Goal: Obtain resource: Download file/media

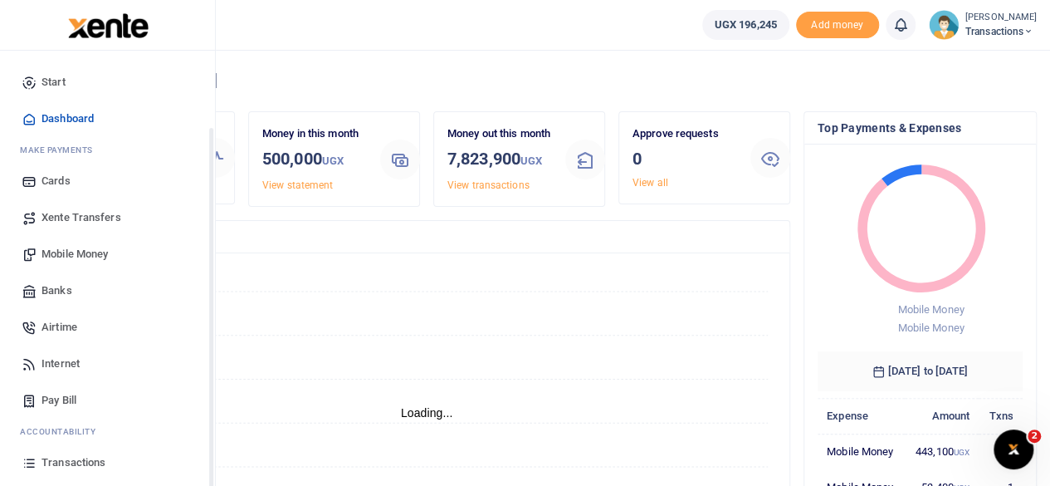
scroll to position [106, 0]
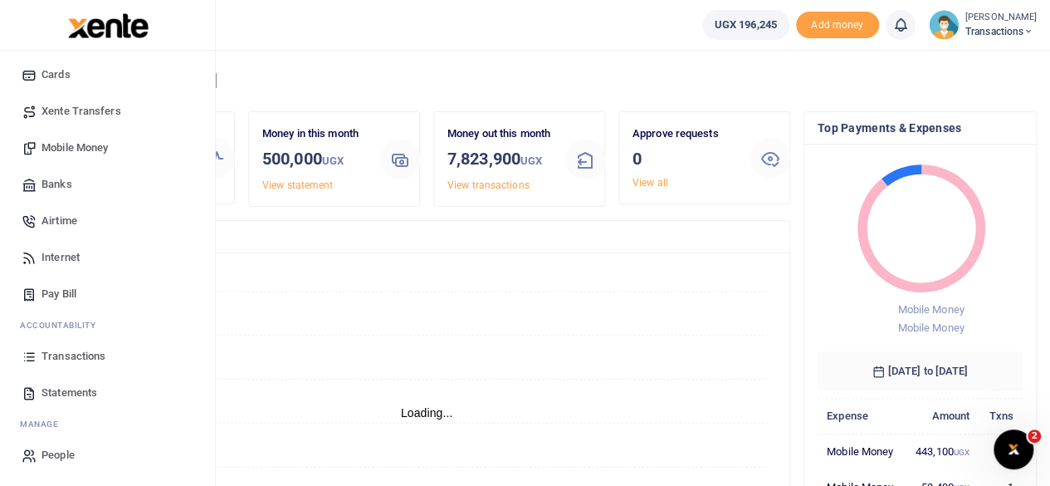
click at [71, 387] on span "Statements" at bounding box center [70, 392] width 56 height 17
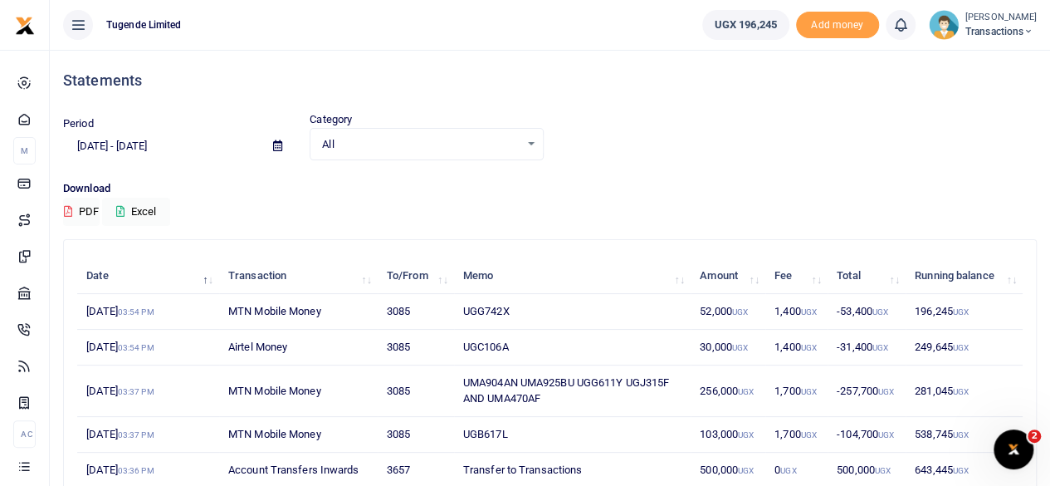
click at [278, 149] on icon at bounding box center [277, 145] width 9 height 11
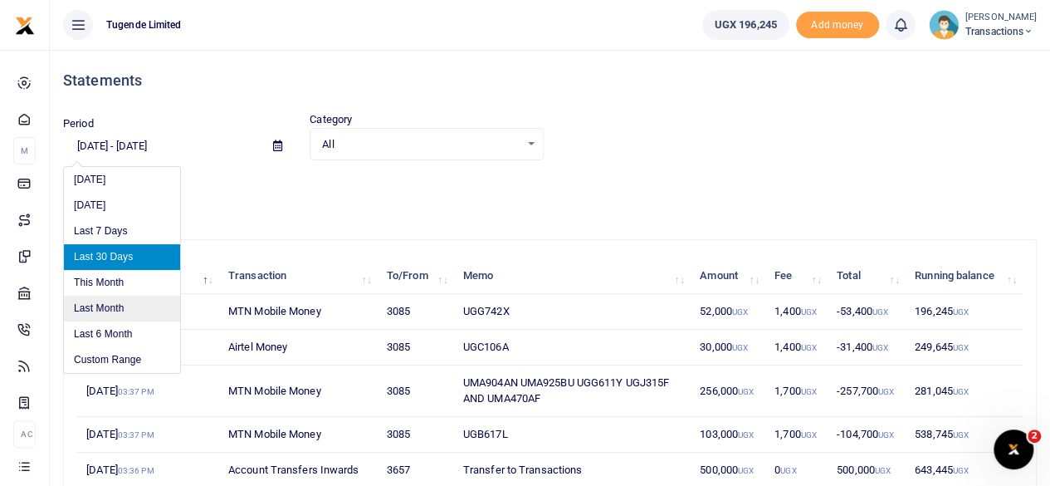
click at [101, 302] on li "Last Month" at bounding box center [122, 309] width 116 height 26
type input "[DATE] - [DATE]"
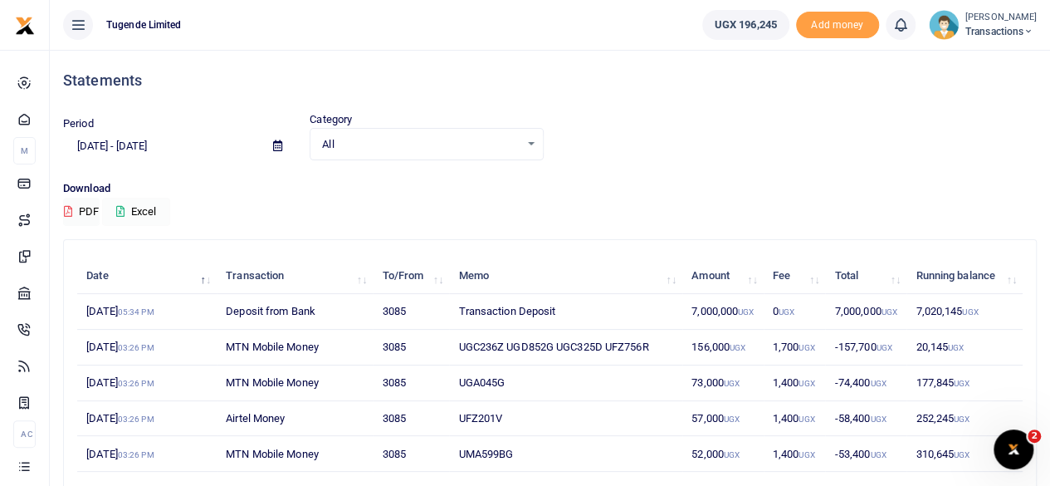
click at [144, 208] on button "Excel" at bounding box center [136, 212] width 68 height 28
